Goal: Navigation & Orientation: Understand site structure

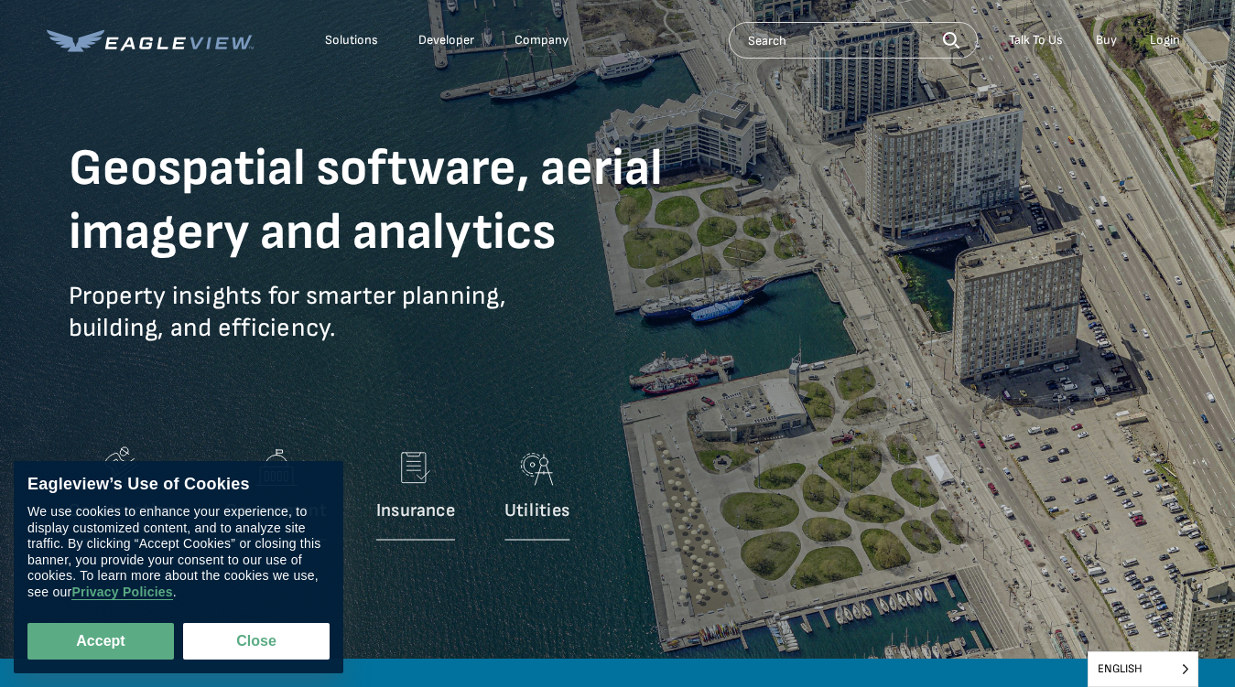
click at [617, 343] on p "Property insights for smarter planning, building, and efficiency." at bounding box center [398, 326] width 659 height 92
click at [352, 40] on div "Solutions" at bounding box center [351, 40] width 53 height 16
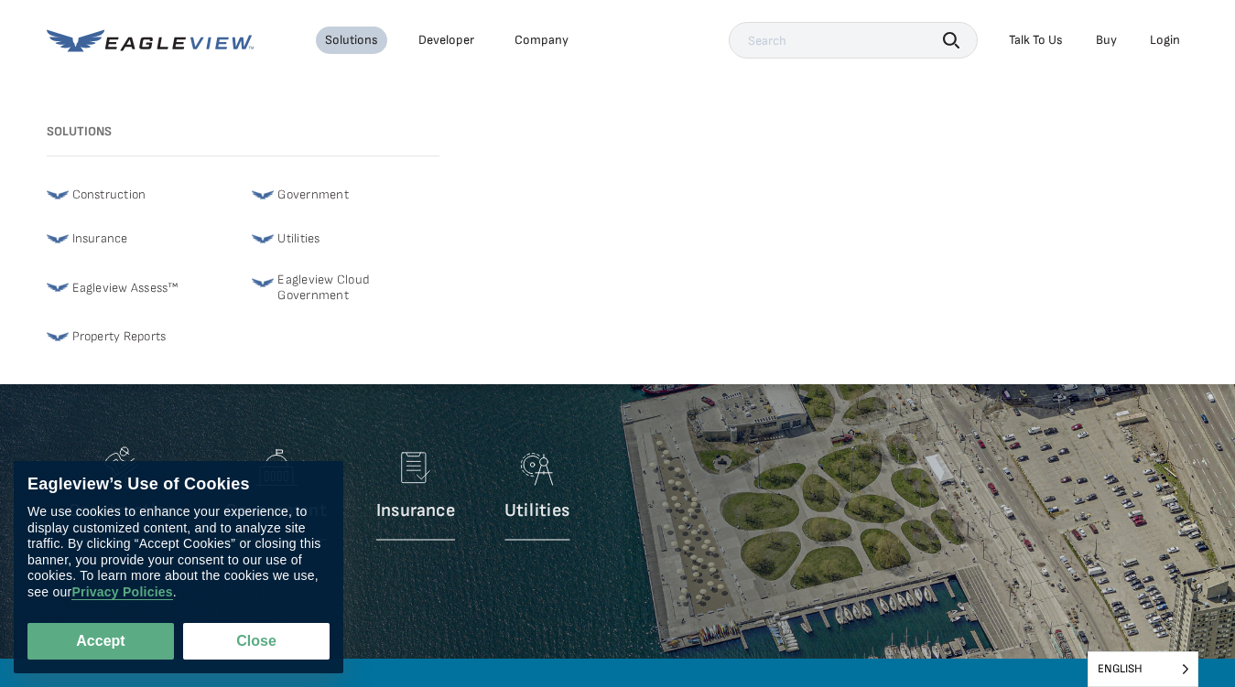
click at [540, 40] on div "Company" at bounding box center [541, 40] width 54 height 16
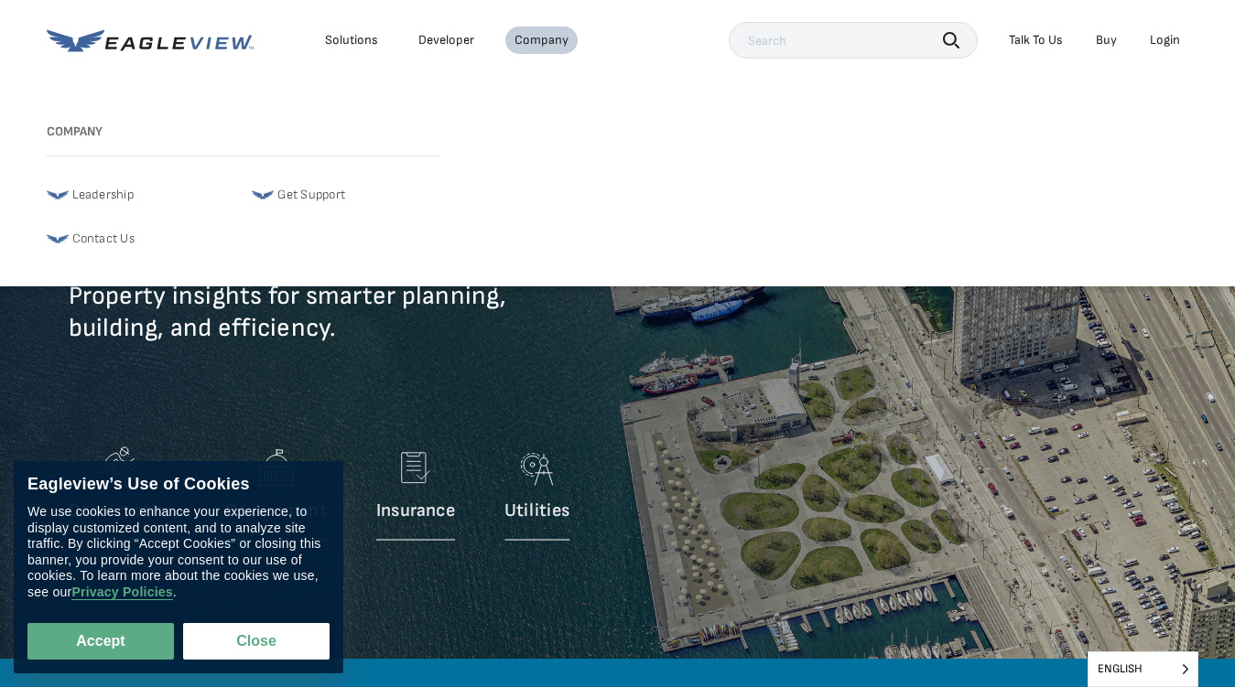
click at [951, 39] on icon "button" at bounding box center [951, 40] width 16 height 16
click at [1035, 40] on div "Talk To Us" at bounding box center [1036, 40] width 54 height 16
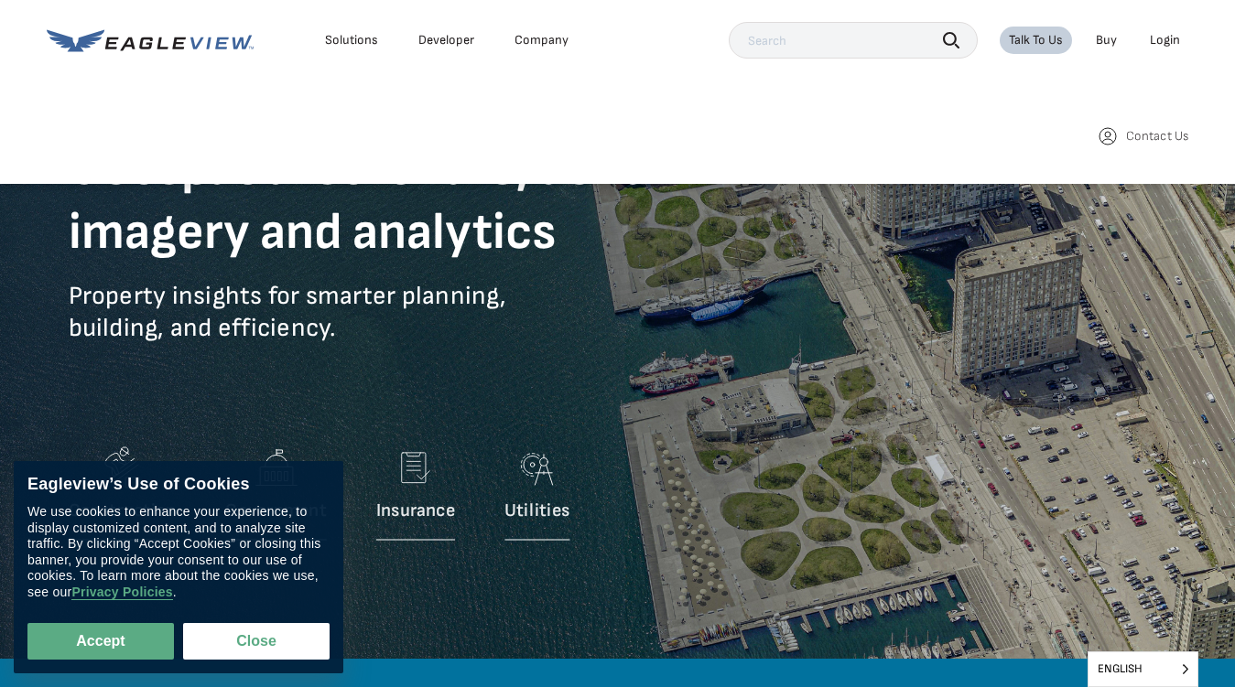
click at [1164, 40] on div "Login" at bounding box center [1165, 40] width 30 height 16
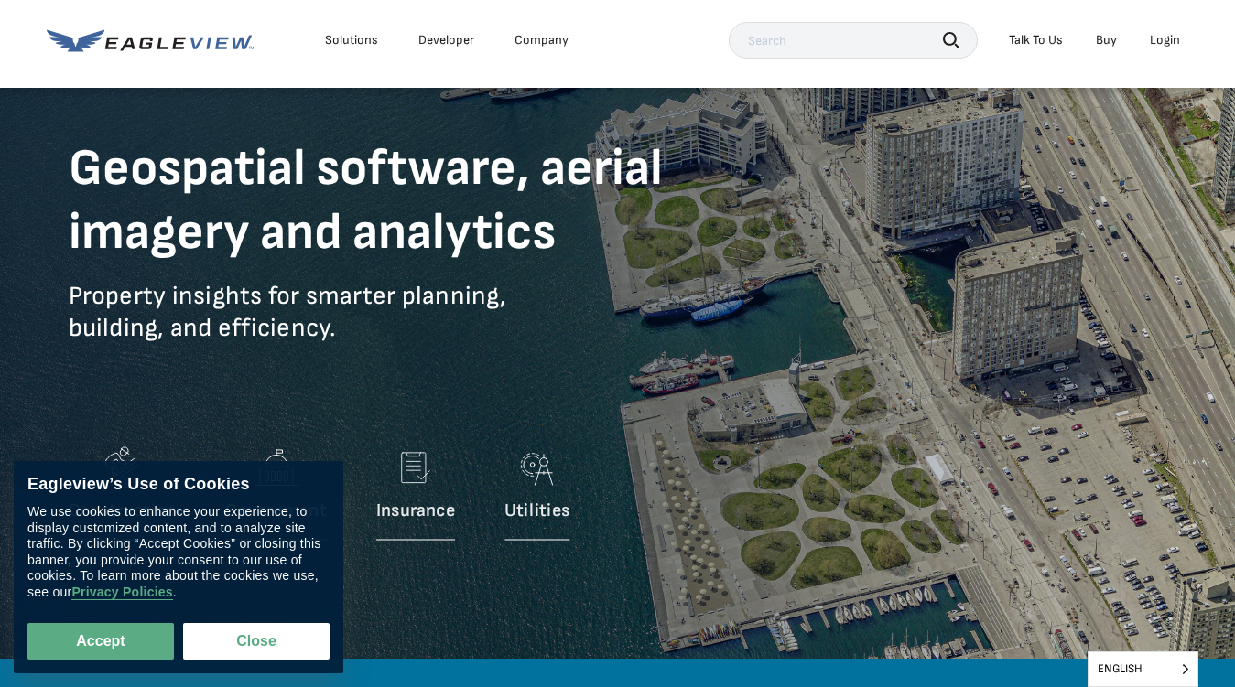
click at [101, 642] on button "Accept" at bounding box center [100, 641] width 146 height 37
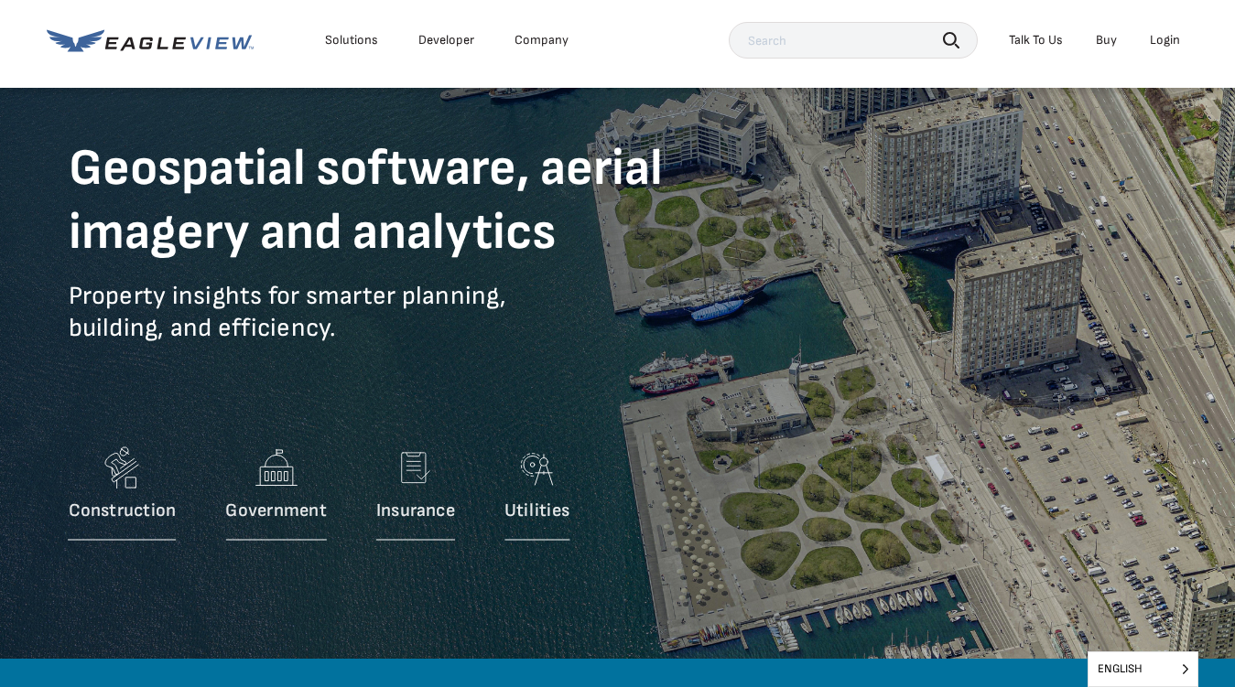
click at [256, 642] on button "Close" at bounding box center [252, 638] width 139 height 35
checkbox input "false"
click at [1142, 669] on span "English" at bounding box center [1142, 670] width 109 height 34
click at [0, 0] on input "English" at bounding box center [0, 0] width 0 height 0
